Goal: Transaction & Acquisition: Book appointment/travel/reservation

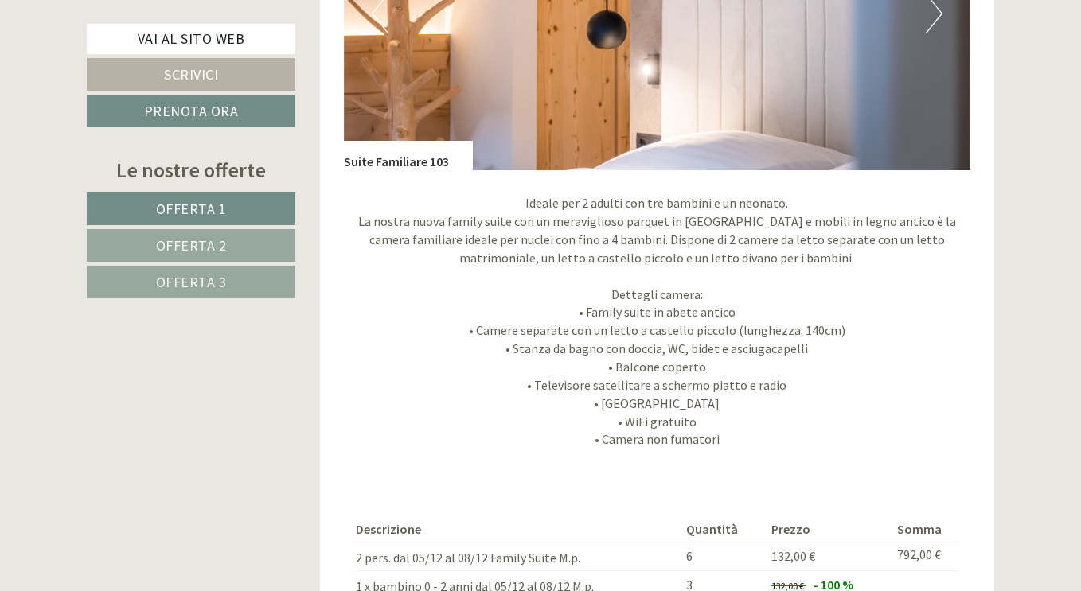
scroll to position [1543, 0]
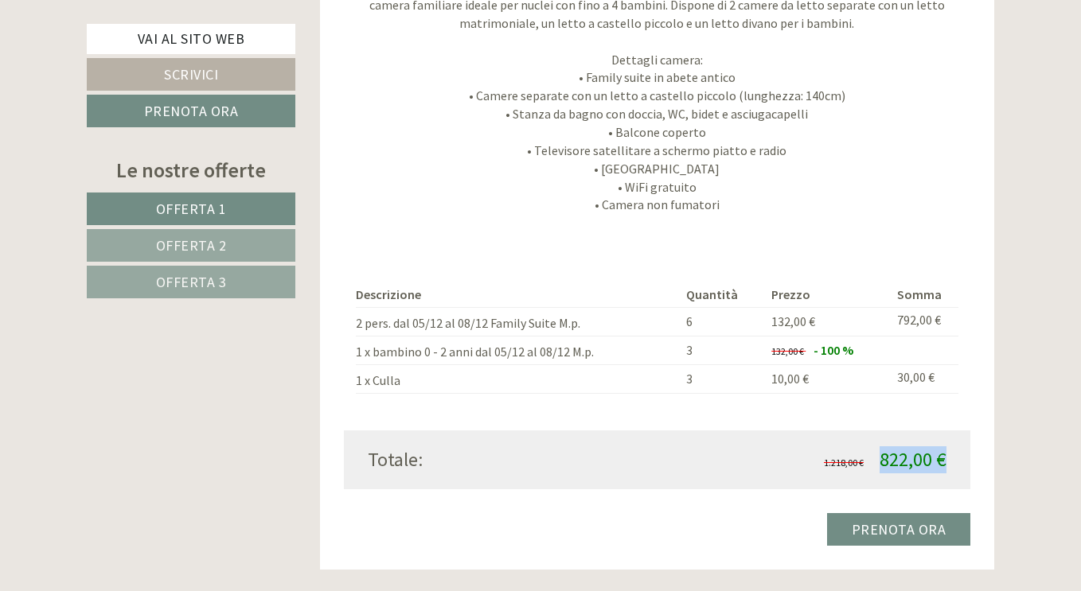
drag, startPoint x: 884, startPoint y: 460, endPoint x: 942, endPoint y: 459, distance: 57.3
click at [942, 459] on span "822,00 €" at bounding box center [912, 459] width 67 height 25
copy span "822,00 €"
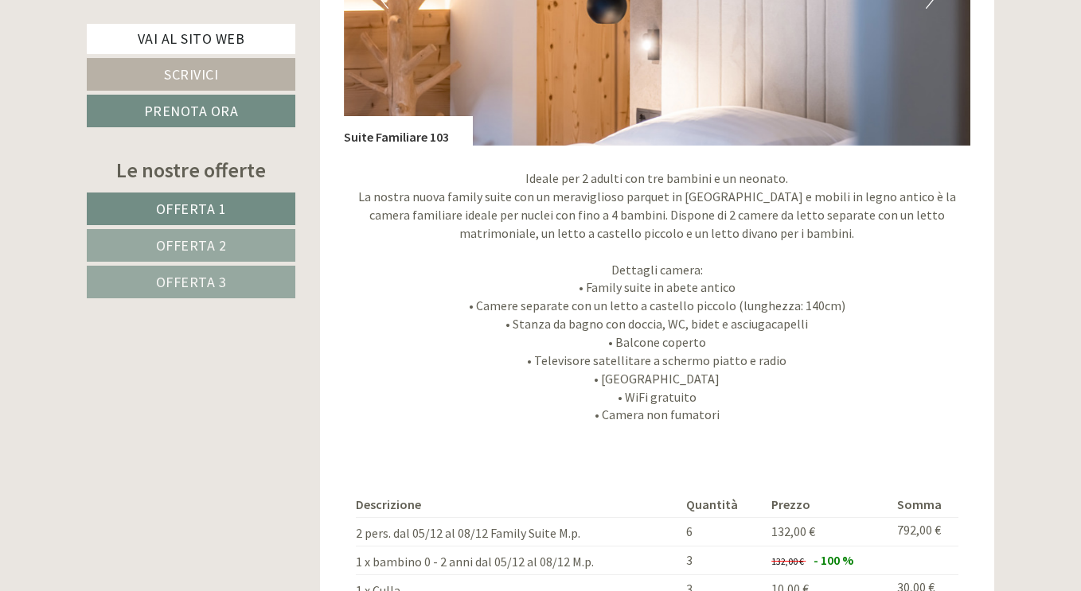
scroll to position [1332, 0]
drag, startPoint x: 345, startPoint y: 135, endPoint x: 455, endPoint y: 125, distance: 110.3
click at [455, 125] on div "Suite Familiare 103" at bounding box center [408, 132] width 129 height 30
copy div "Suite Familiare 103"
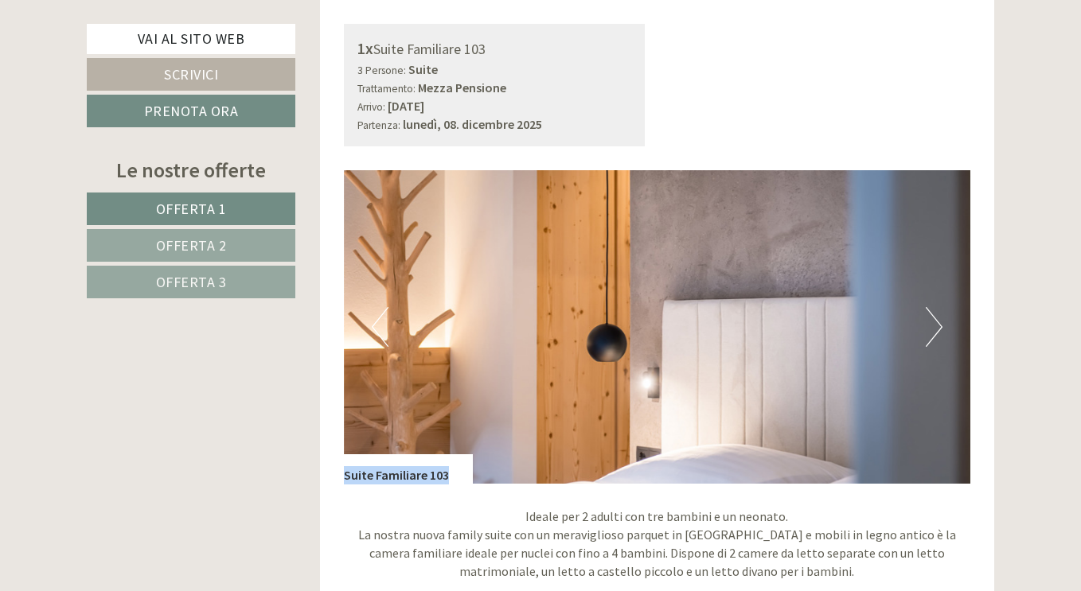
scroll to position [893, 0]
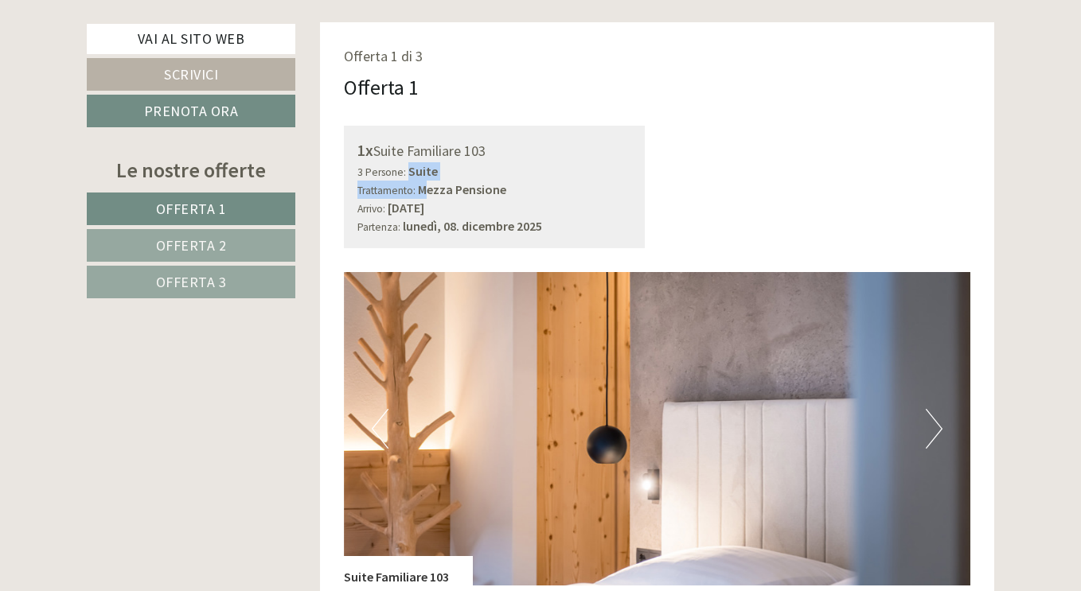
drag, startPoint x: 428, startPoint y: 191, endPoint x: 503, endPoint y: 180, distance: 75.6
click at [503, 180] on div "3 Persone: Suite Trattamento: Mezza Pensione" at bounding box center [494, 180] width 275 height 37
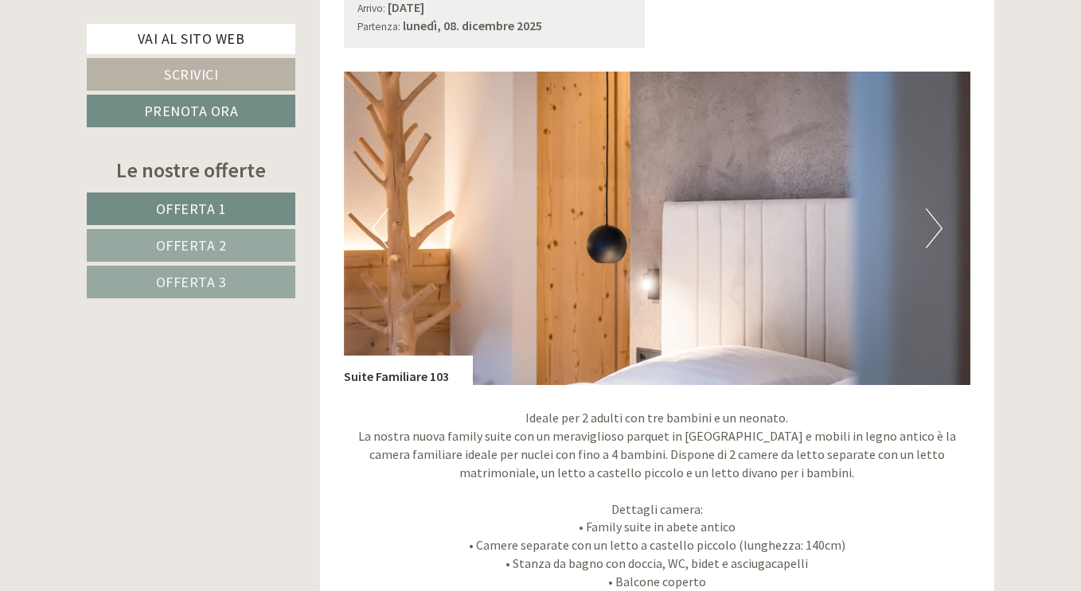
scroll to position [1094, 0]
click at [938, 220] on button "Next" at bounding box center [934, 228] width 17 height 40
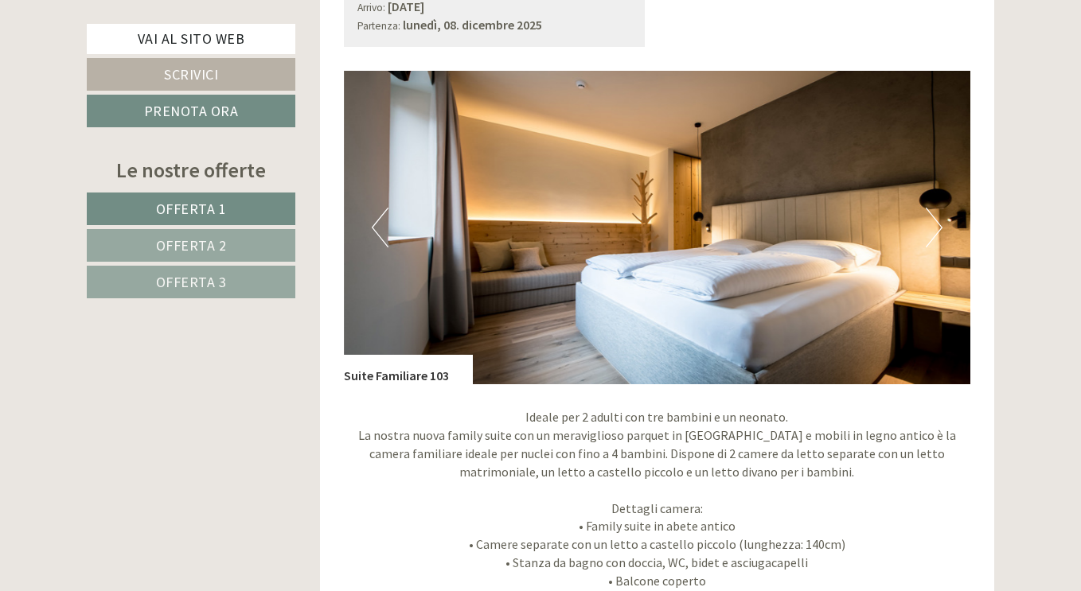
click at [938, 220] on button "Next" at bounding box center [934, 228] width 17 height 40
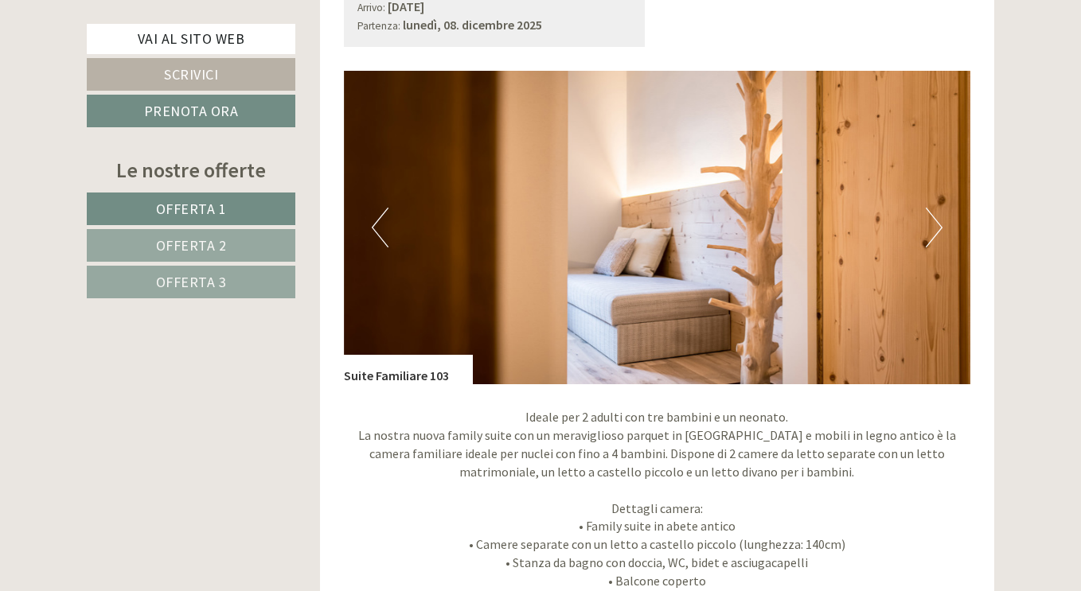
click at [938, 220] on button "Next" at bounding box center [934, 228] width 17 height 40
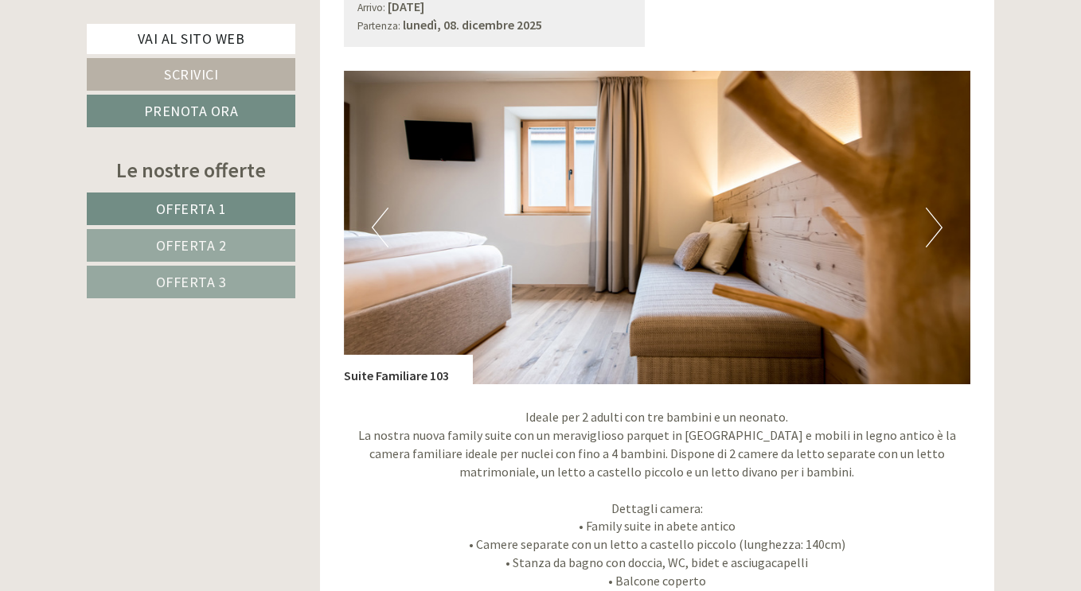
click at [938, 220] on button "Next" at bounding box center [934, 228] width 17 height 40
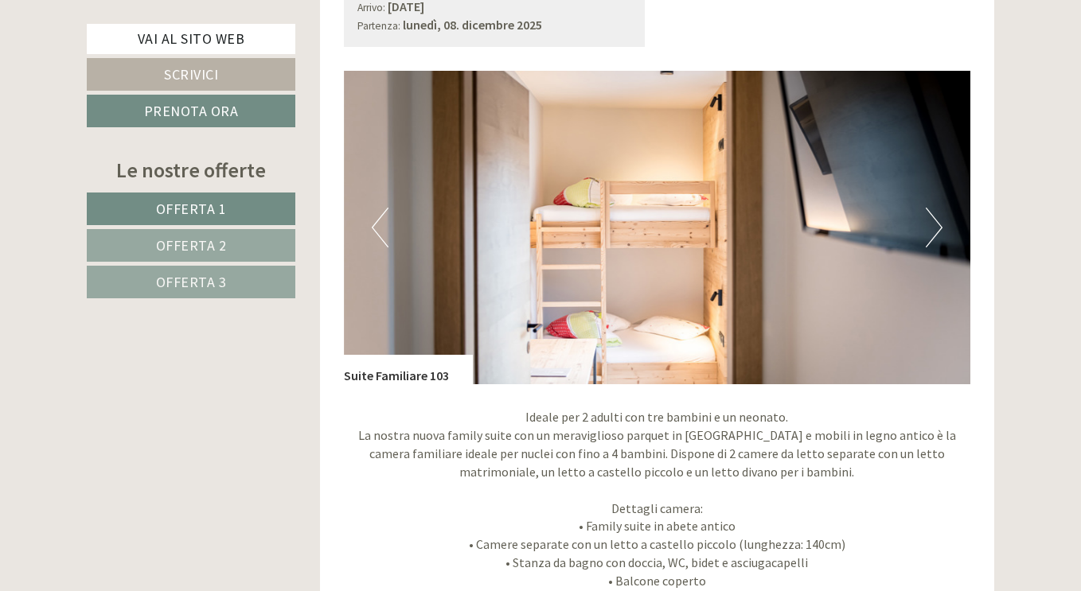
click at [938, 220] on button "Next" at bounding box center [934, 228] width 17 height 40
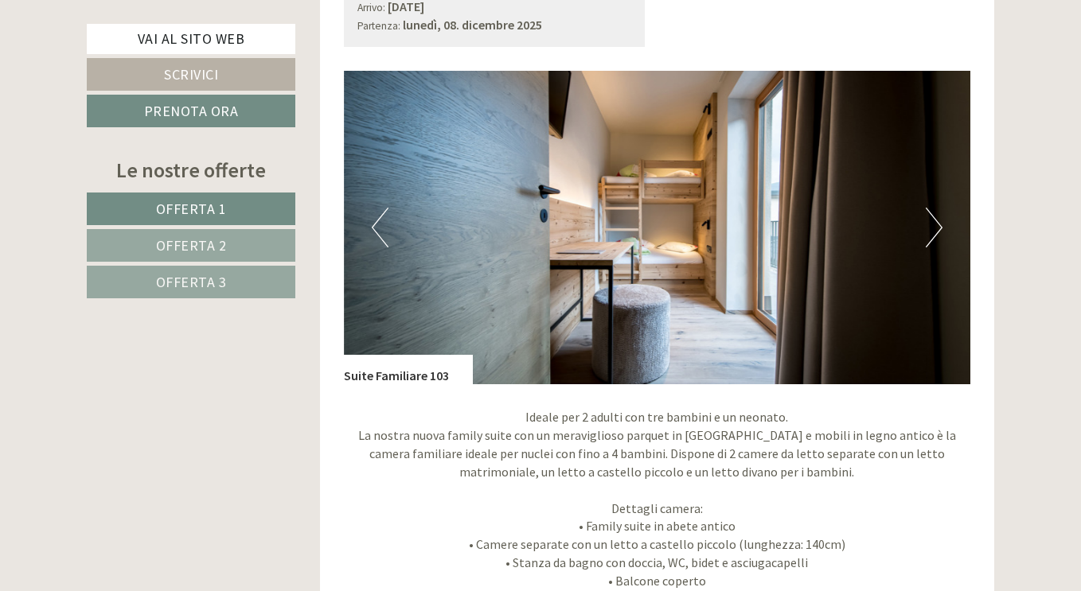
click at [938, 220] on button "Next" at bounding box center [934, 228] width 17 height 40
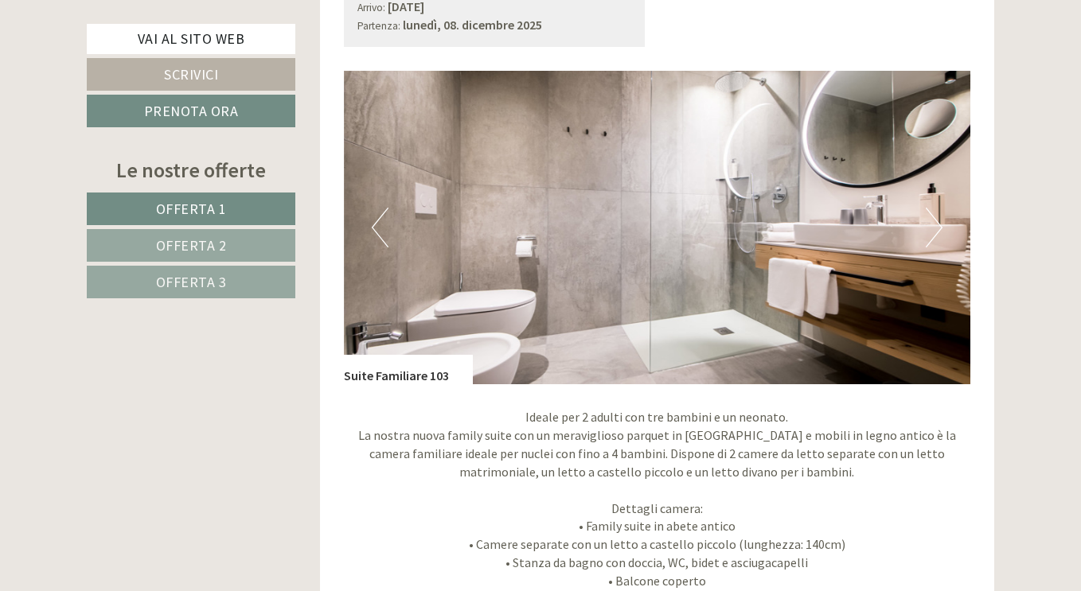
click at [938, 220] on button "Next" at bounding box center [934, 228] width 17 height 40
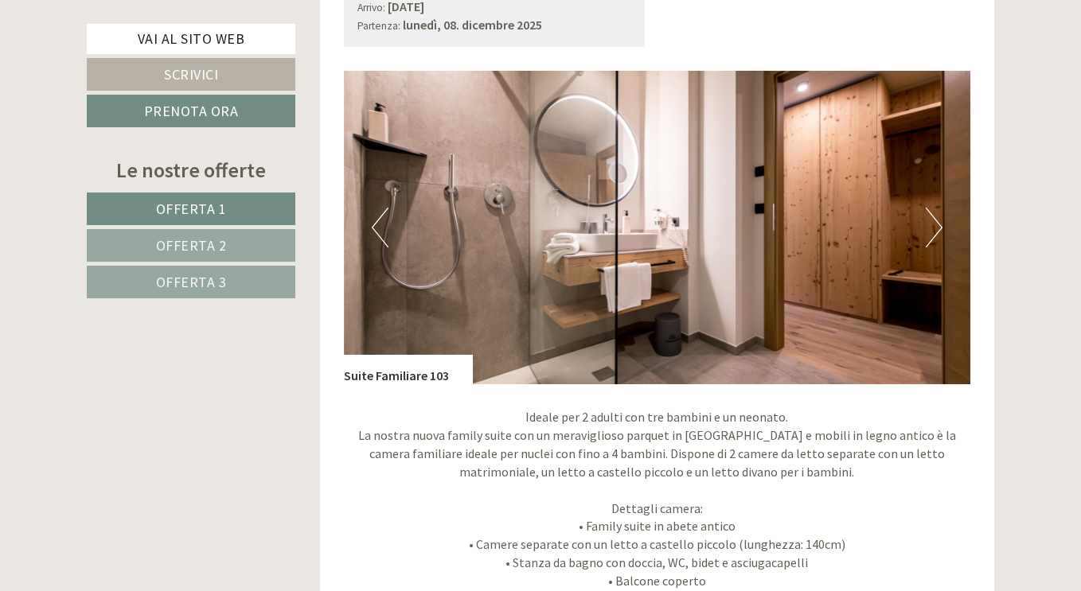
click at [938, 220] on button "Next" at bounding box center [934, 228] width 17 height 40
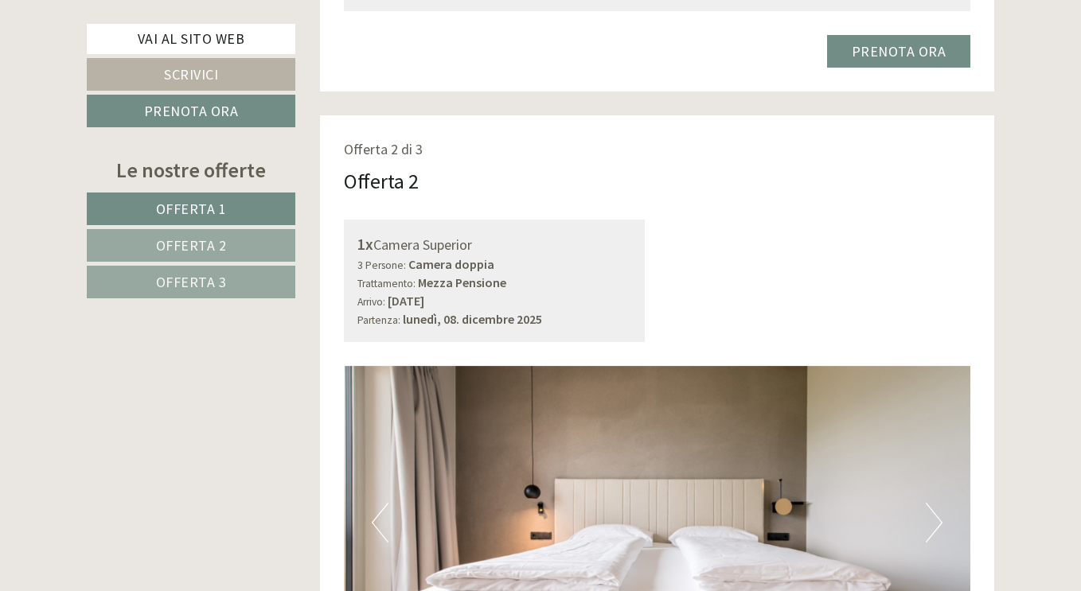
scroll to position [2022, 0]
drag, startPoint x: 374, startPoint y: 240, endPoint x: 497, endPoint y: 243, distance: 123.4
click at [497, 243] on div "1x Camera Superior" at bounding box center [494, 243] width 275 height 23
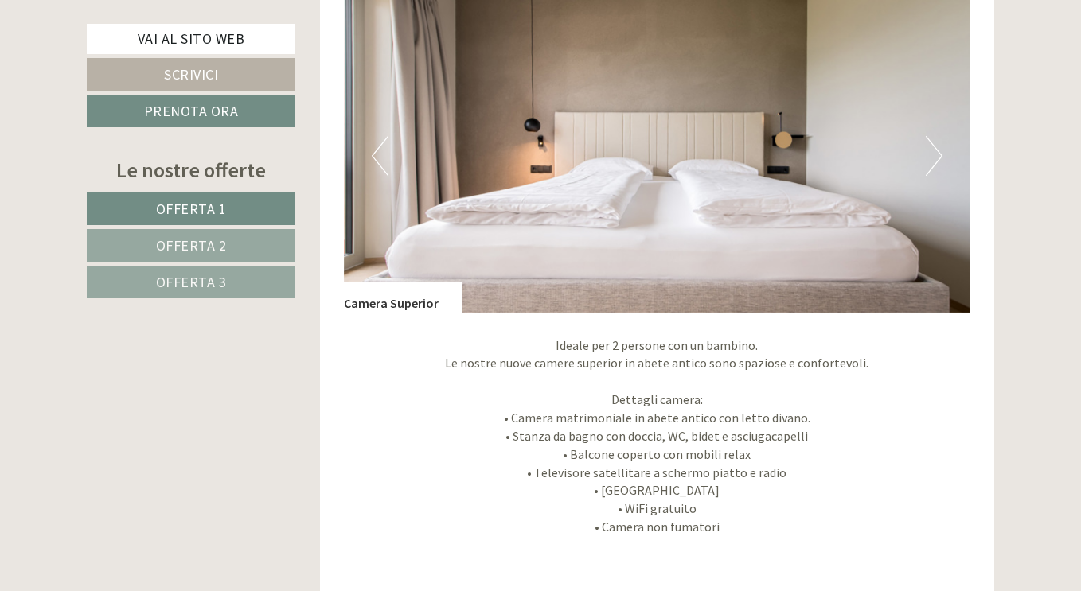
scroll to position [2248, 0]
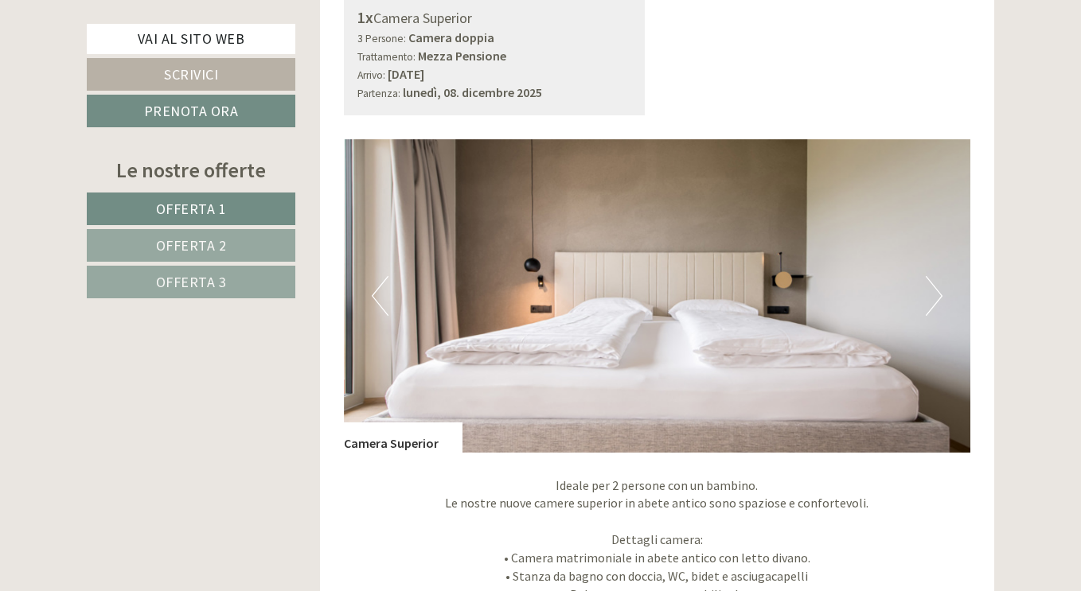
click at [934, 301] on button "Next" at bounding box center [934, 296] width 17 height 40
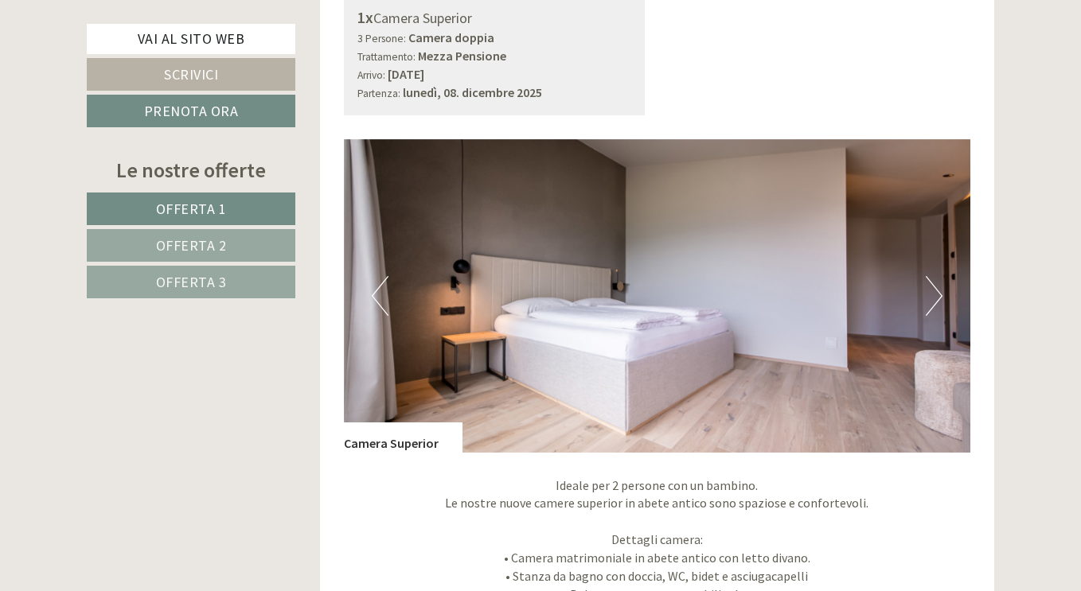
click at [934, 301] on button "Next" at bounding box center [934, 296] width 17 height 40
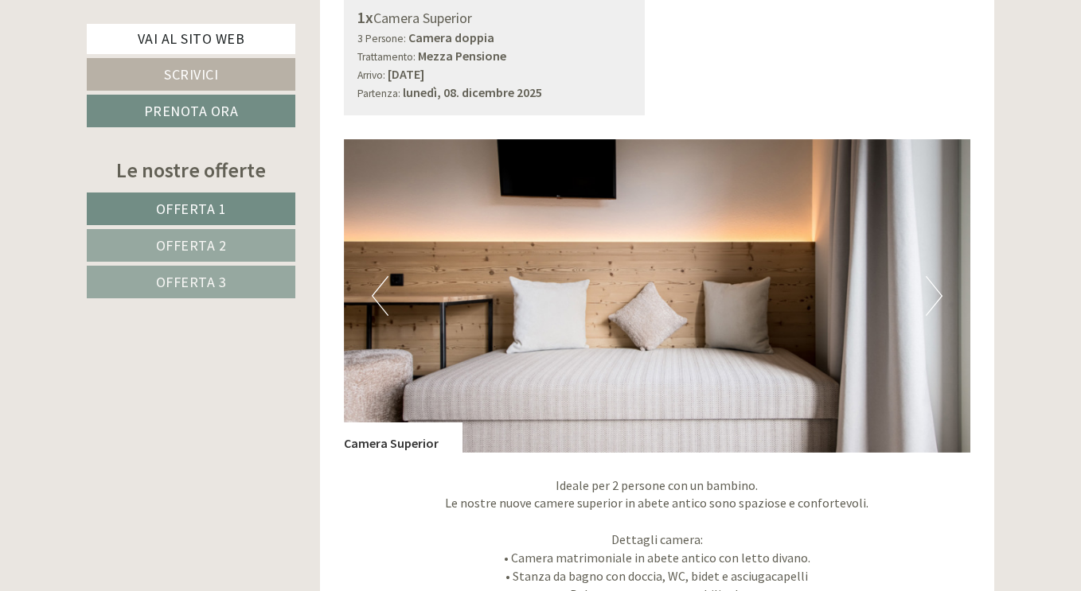
click at [934, 301] on button "Next" at bounding box center [934, 296] width 17 height 40
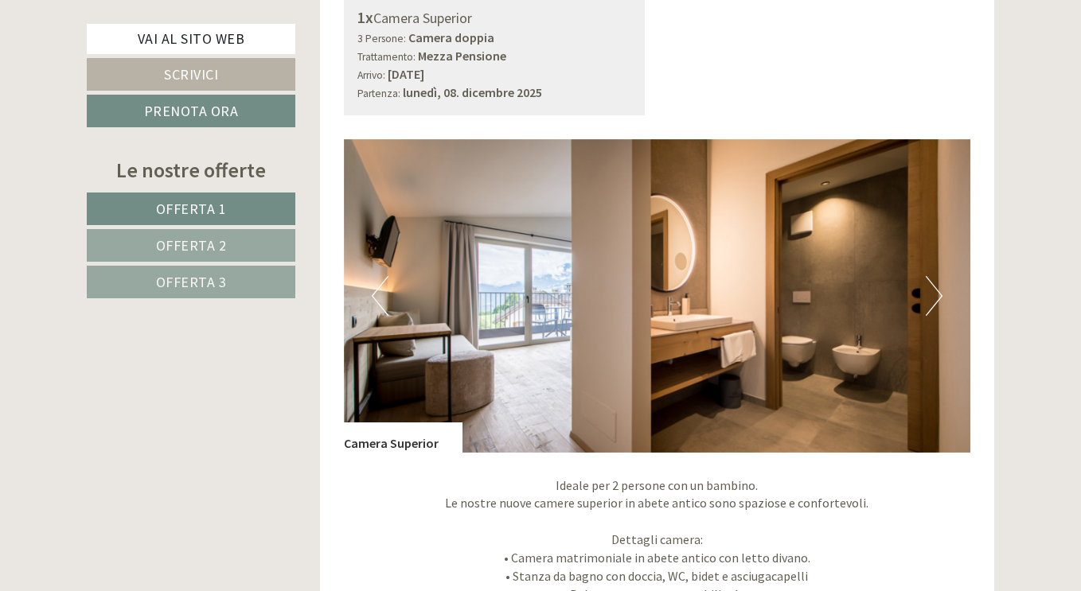
click at [934, 301] on button "Next" at bounding box center [934, 296] width 17 height 40
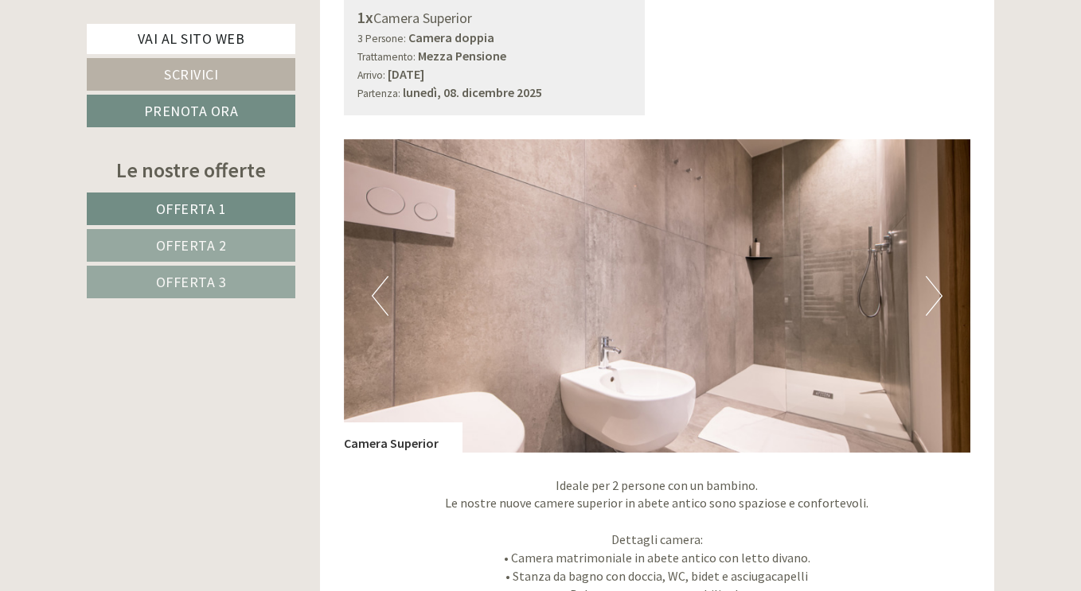
click at [934, 301] on button "Next" at bounding box center [934, 296] width 17 height 40
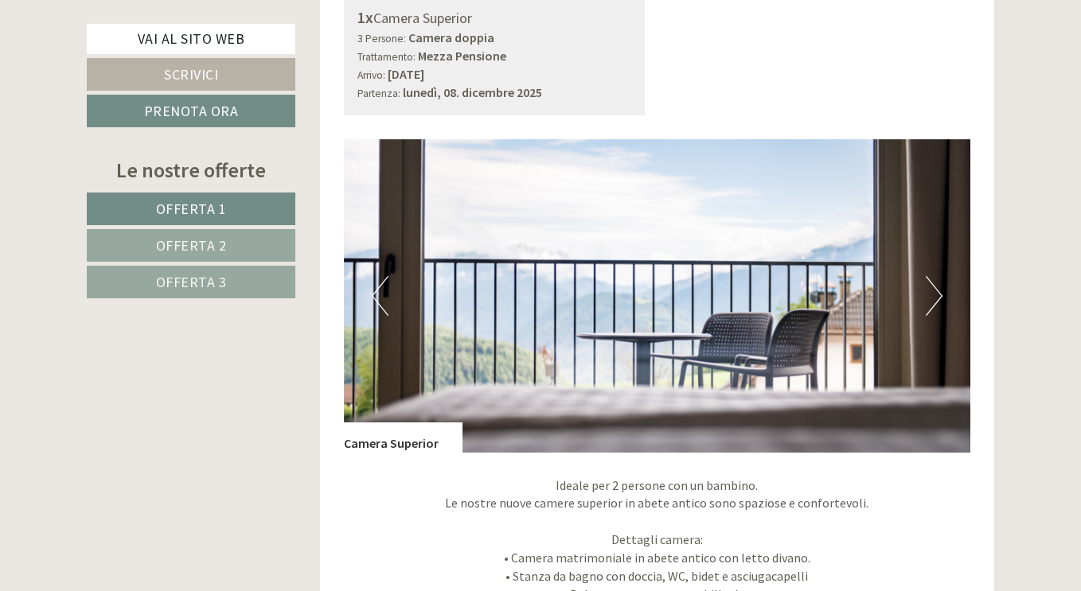
click at [934, 301] on button "Next" at bounding box center [934, 296] width 17 height 40
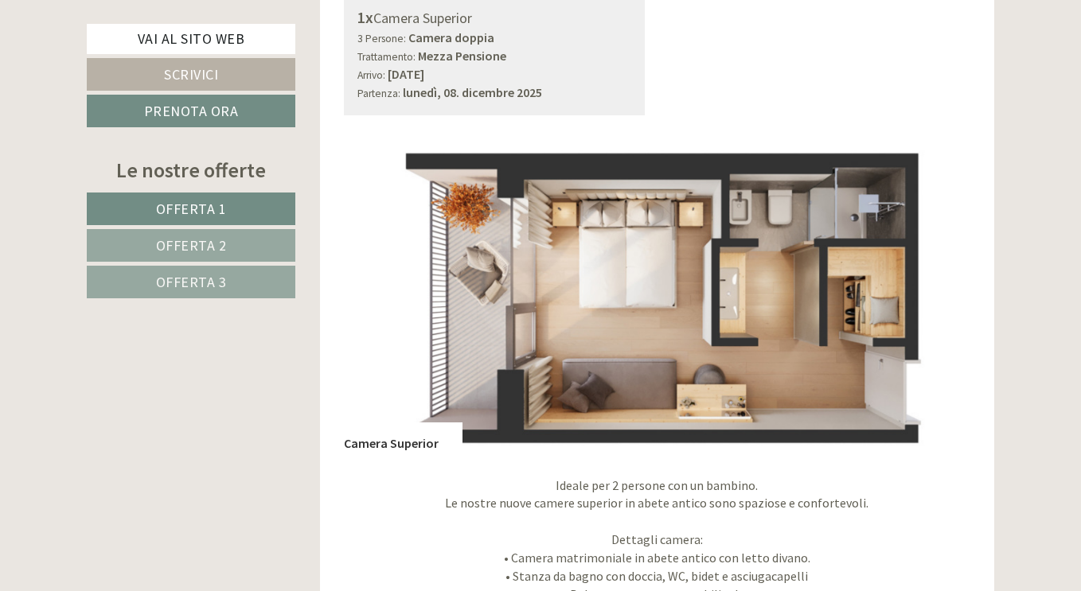
click at [934, 301] on button "Next" at bounding box center [934, 296] width 17 height 40
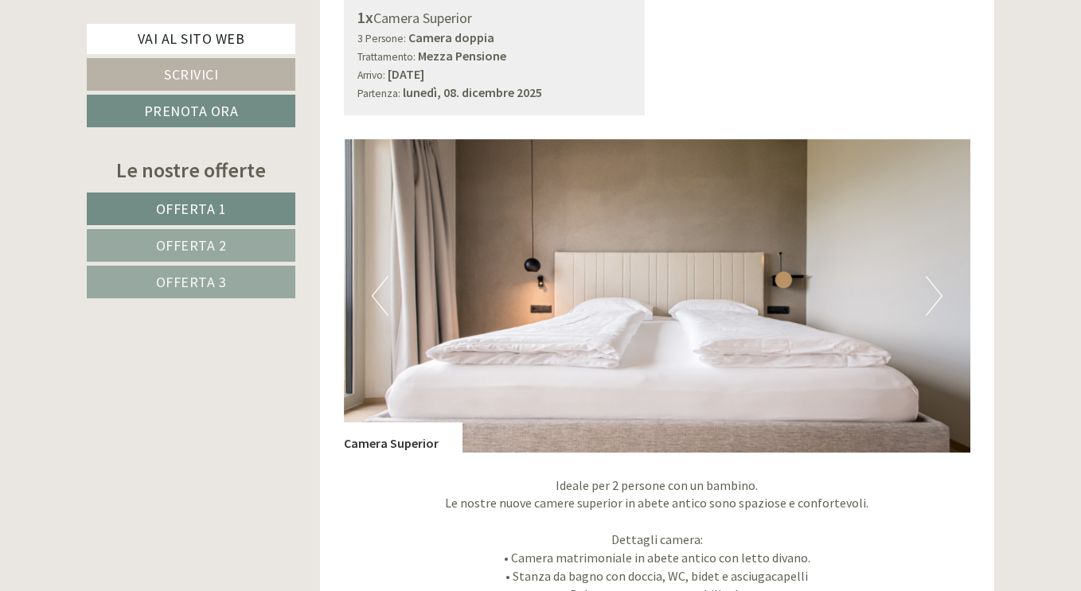
click at [934, 301] on button "Next" at bounding box center [934, 296] width 17 height 40
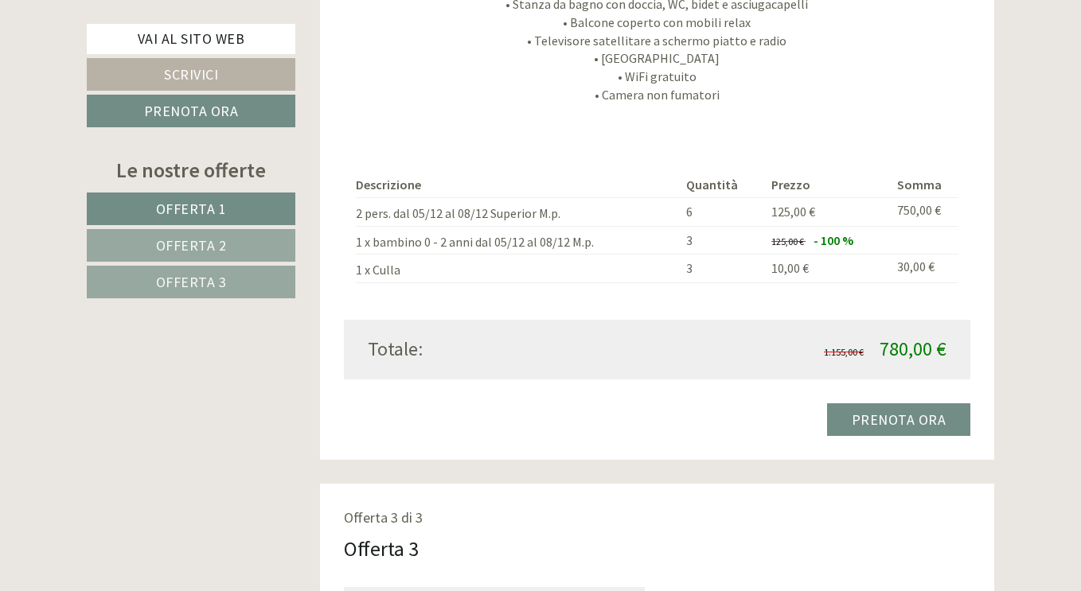
scroll to position [3074, 0]
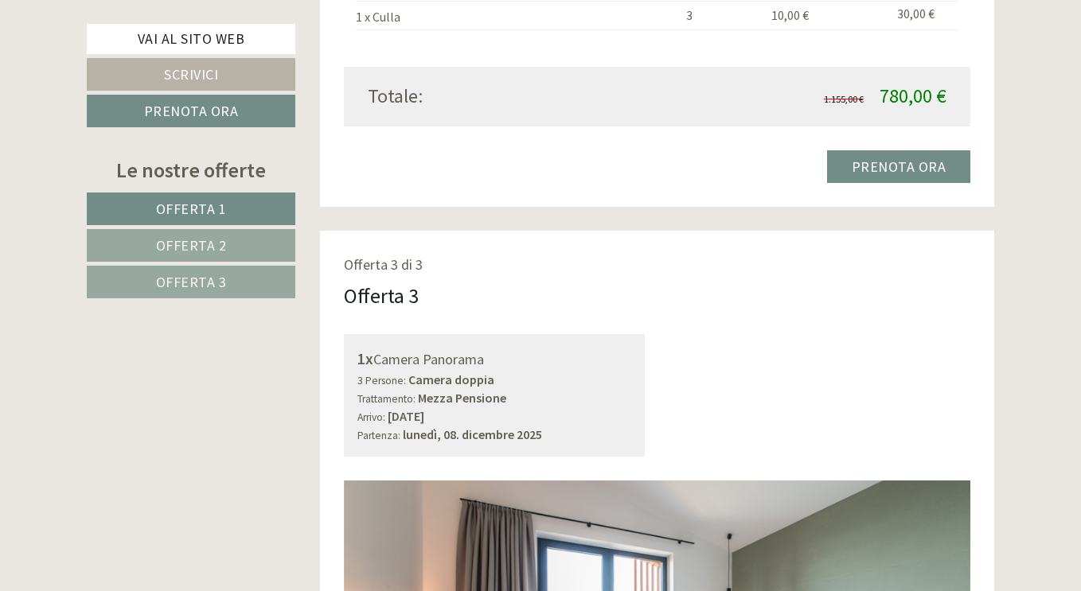
drag, startPoint x: 375, startPoint y: 361, endPoint x: 484, endPoint y: 362, distance: 109.0
click at [484, 362] on div "1x Camera Panorama" at bounding box center [494, 359] width 275 height 23
copy div "Camera Panorama"
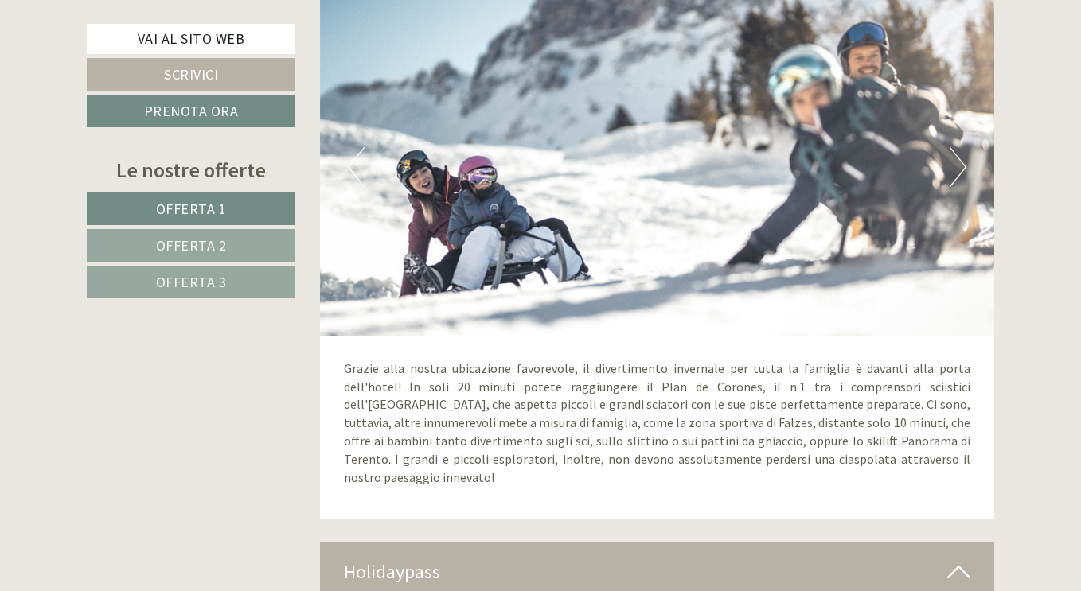
scroll to position [7363, 0]
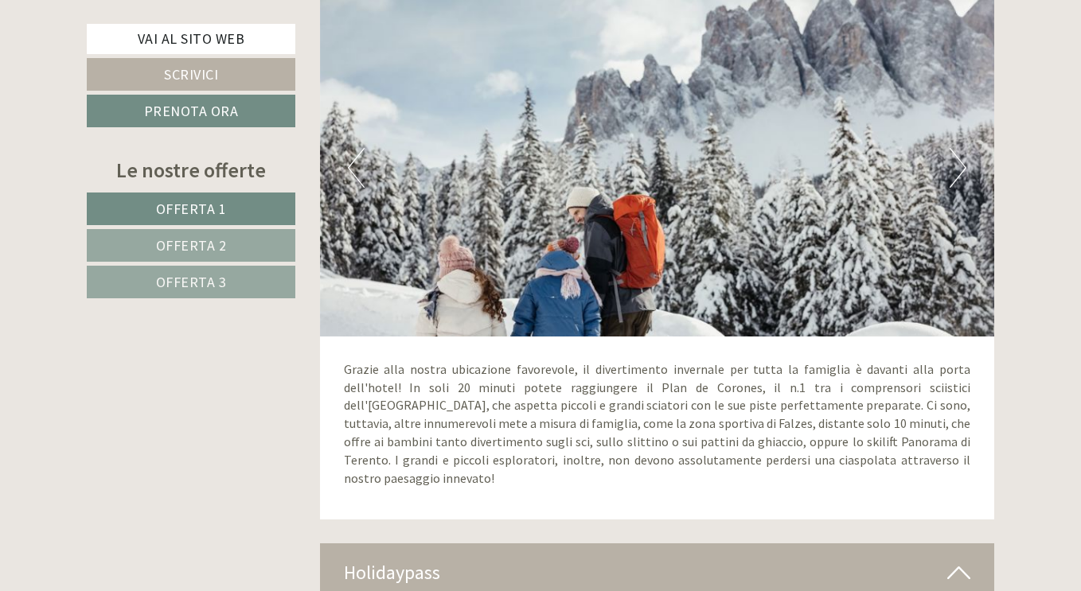
click at [566, 544] on div "Holidaypass" at bounding box center [657, 573] width 675 height 59
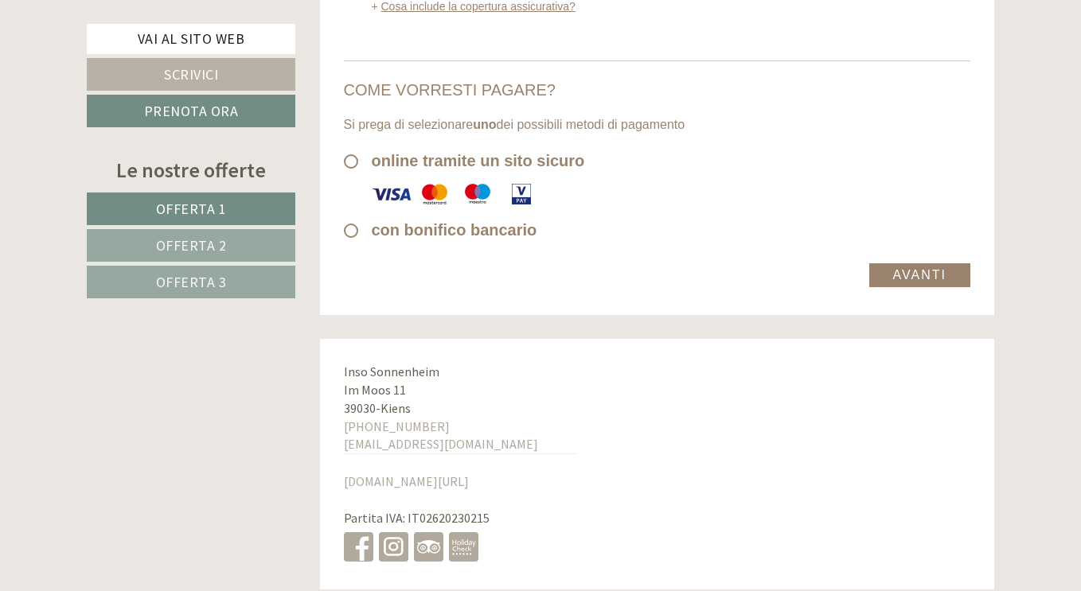
scroll to position [9161, 0]
click at [233, 243] on link "Offerta 2" at bounding box center [191, 245] width 209 height 33
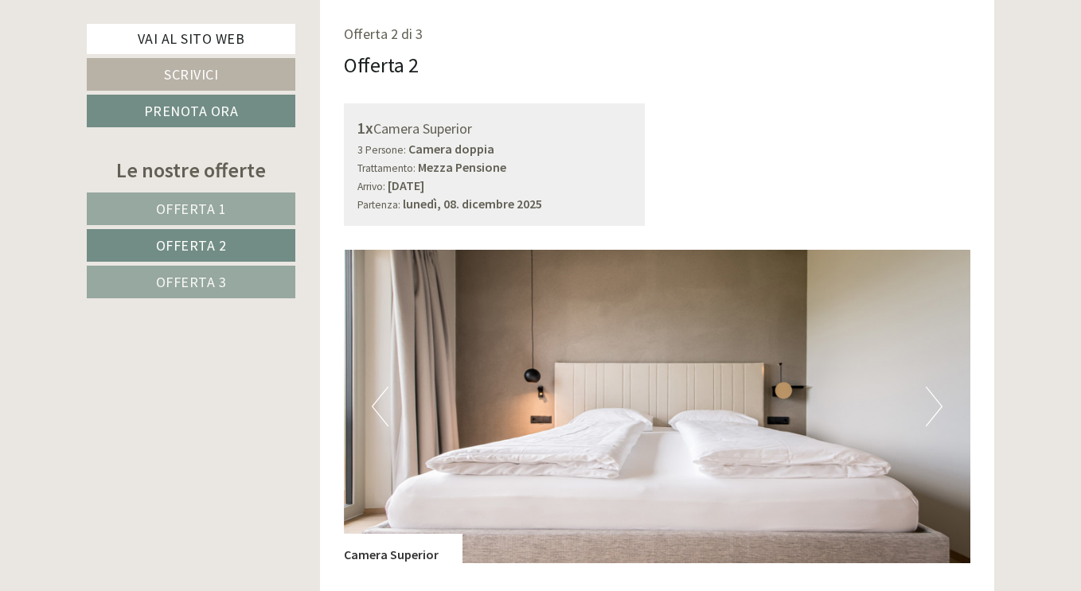
click at [216, 273] on span "Offerta 3" at bounding box center [191, 282] width 71 height 18
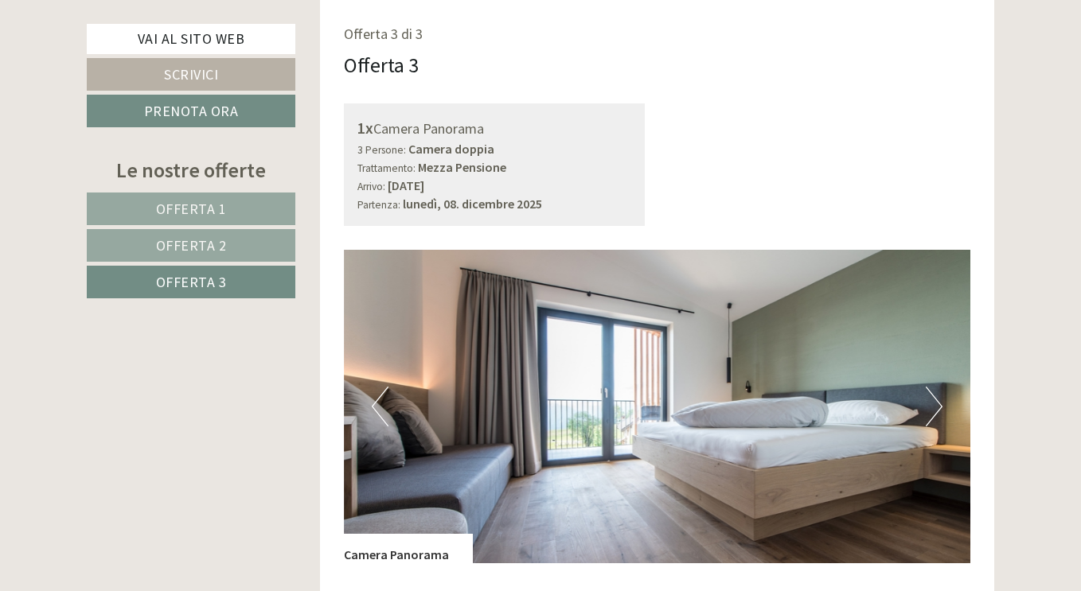
click at [211, 229] on link "Offerta 2" at bounding box center [191, 245] width 209 height 33
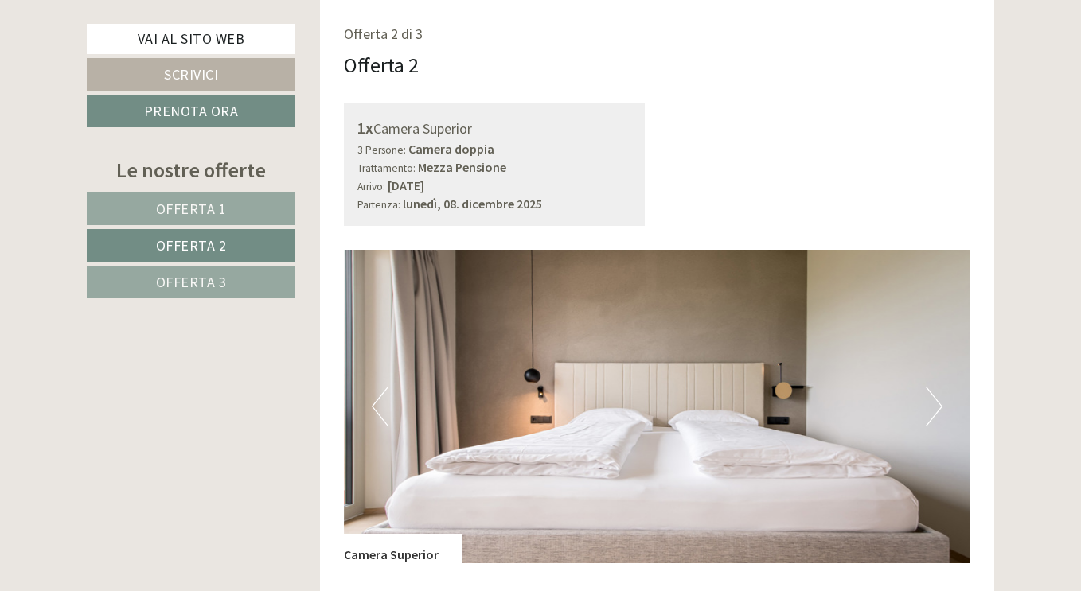
click at [210, 214] on span "Offerta 1" at bounding box center [191, 209] width 71 height 18
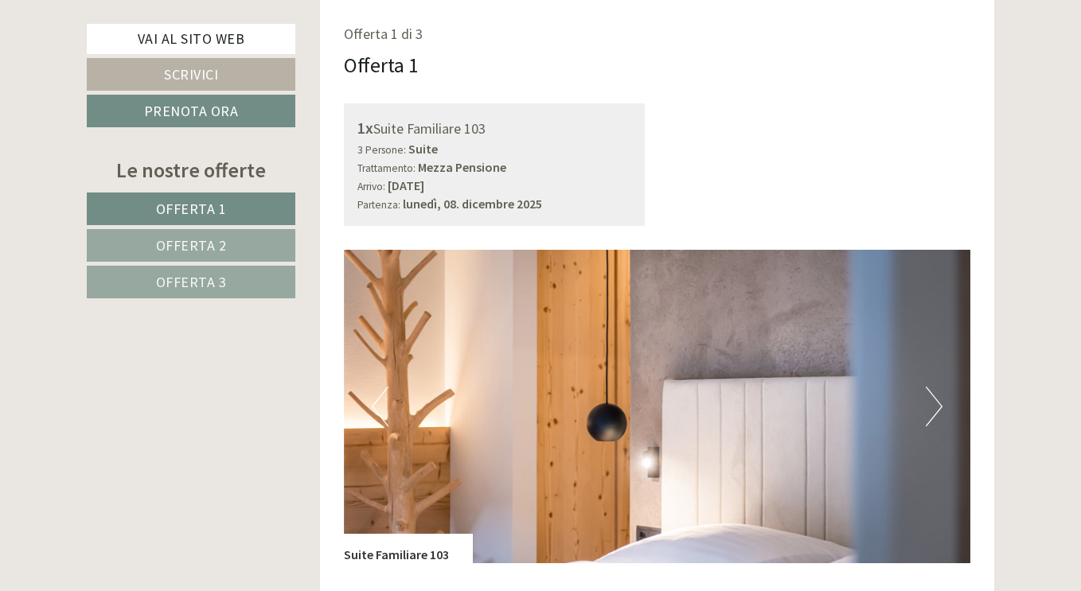
click at [207, 239] on span "Offerta 2" at bounding box center [191, 245] width 71 height 18
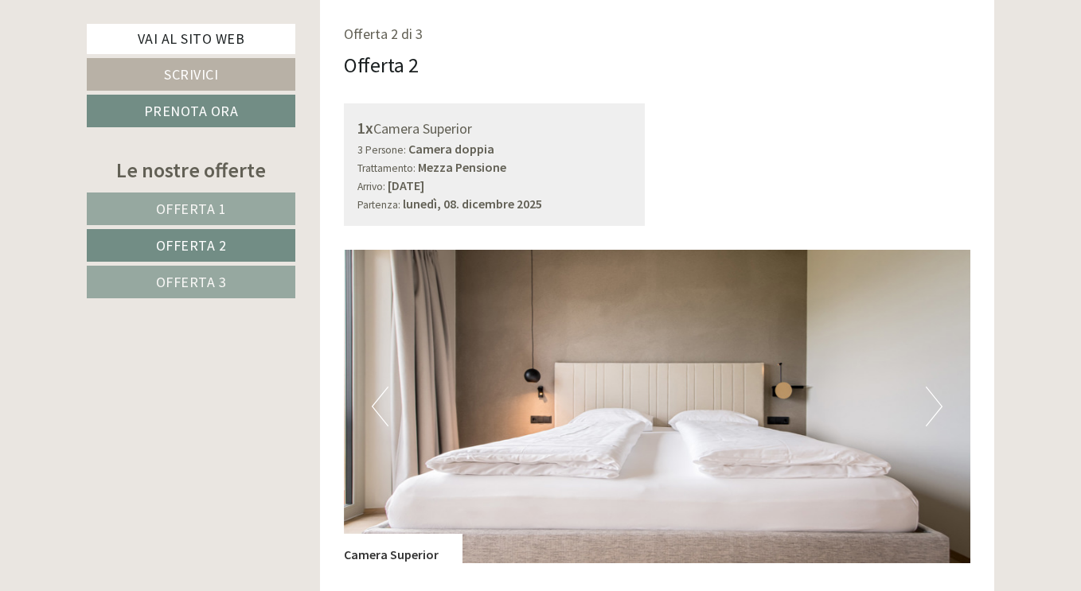
click at [197, 278] on span "Offerta 3" at bounding box center [191, 282] width 71 height 18
